Goal: Task Accomplishment & Management: Use online tool/utility

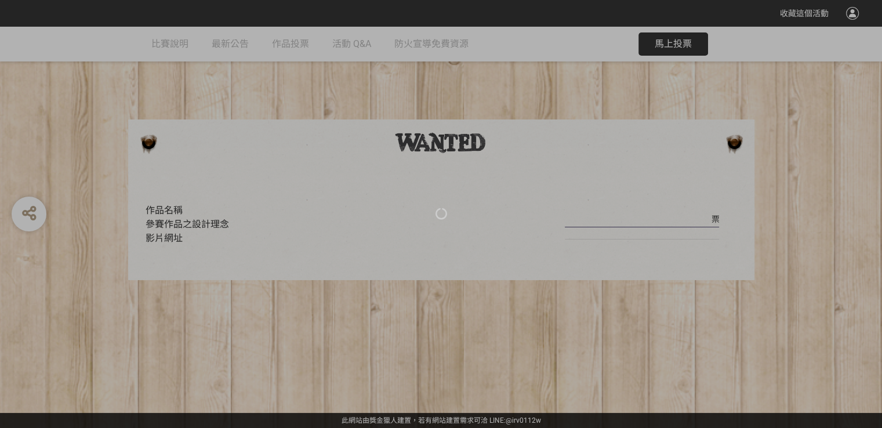
click at [684, 45] on div at bounding box center [441, 214] width 882 height 428
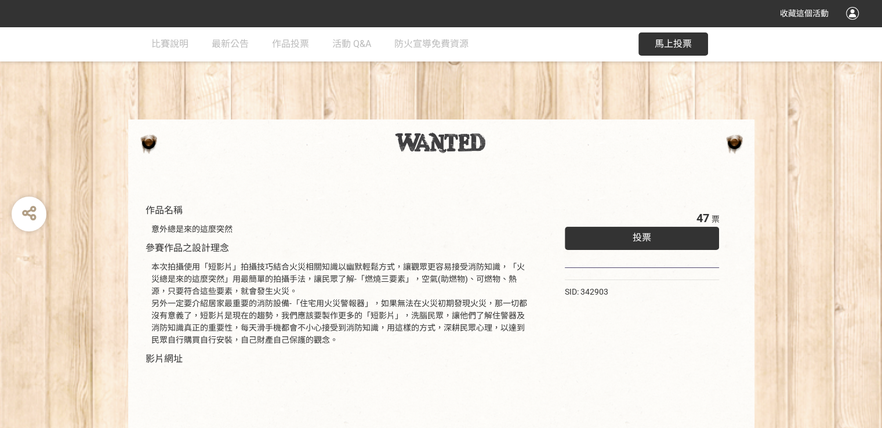
click at [627, 241] on div "投票" at bounding box center [642, 238] width 155 height 23
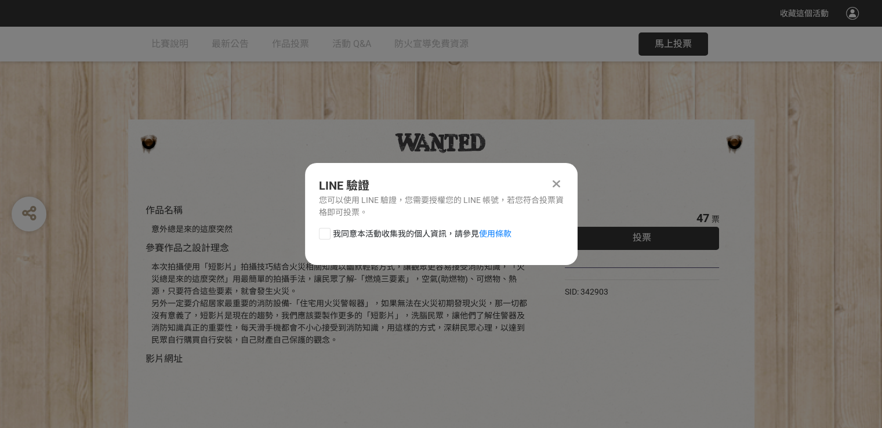
drag, startPoint x: 327, startPoint y: 232, endPoint x: 316, endPoint y: 232, distance: 11.0
click at [316, 232] on div "我同意本活動收集我的個人資訊，請參見 使用條款" at bounding box center [441, 239] width 272 height 23
click at [321, 233] on div at bounding box center [325, 234] width 12 height 12
checkbox input "true"
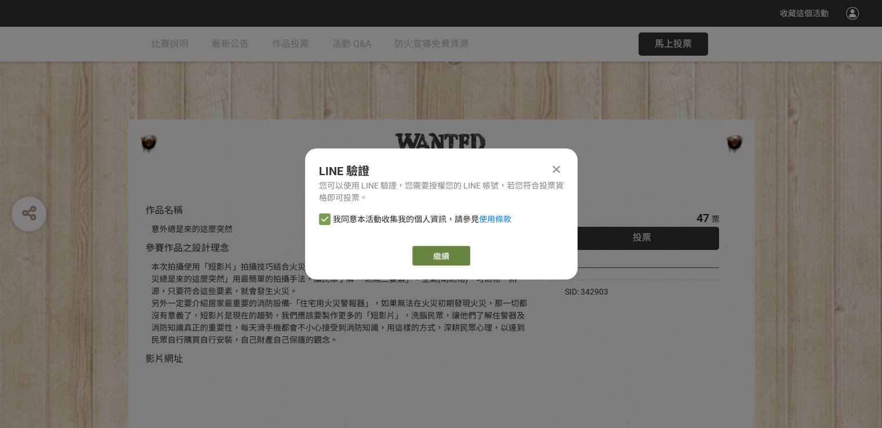
click at [438, 257] on link "繼續" at bounding box center [441, 256] width 58 height 20
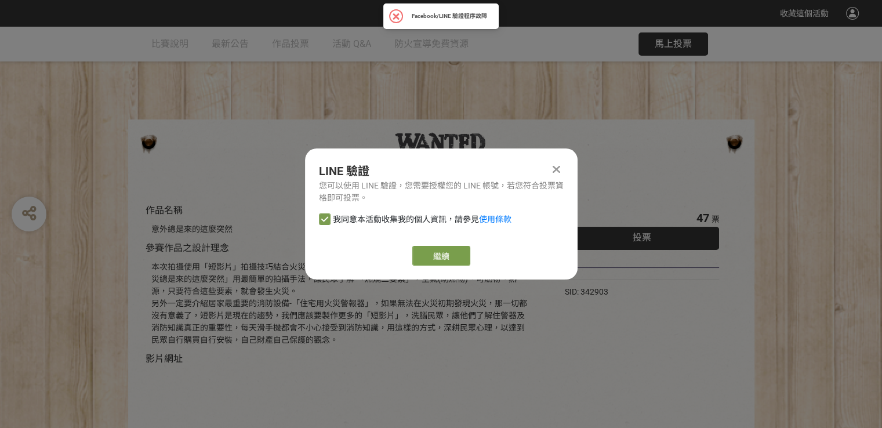
click at [552, 172] on icon at bounding box center [556, 169] width 8 height 12
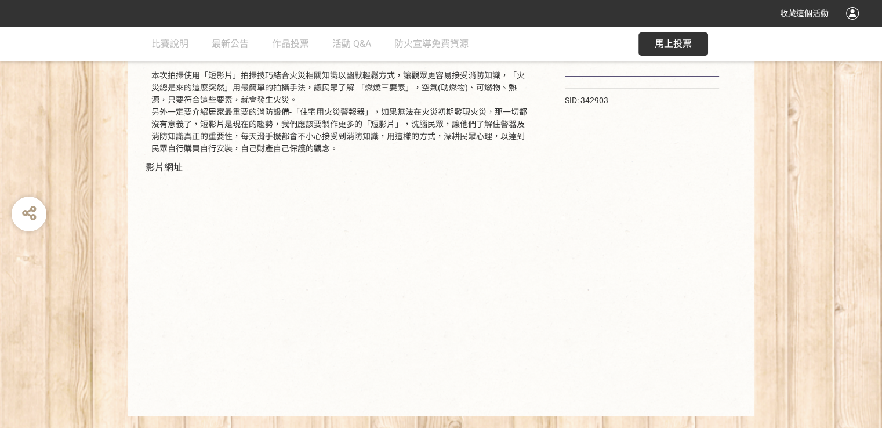
scroll to position [218, 0]
